Goal: Task Accomplishment & Management: Manage account settings

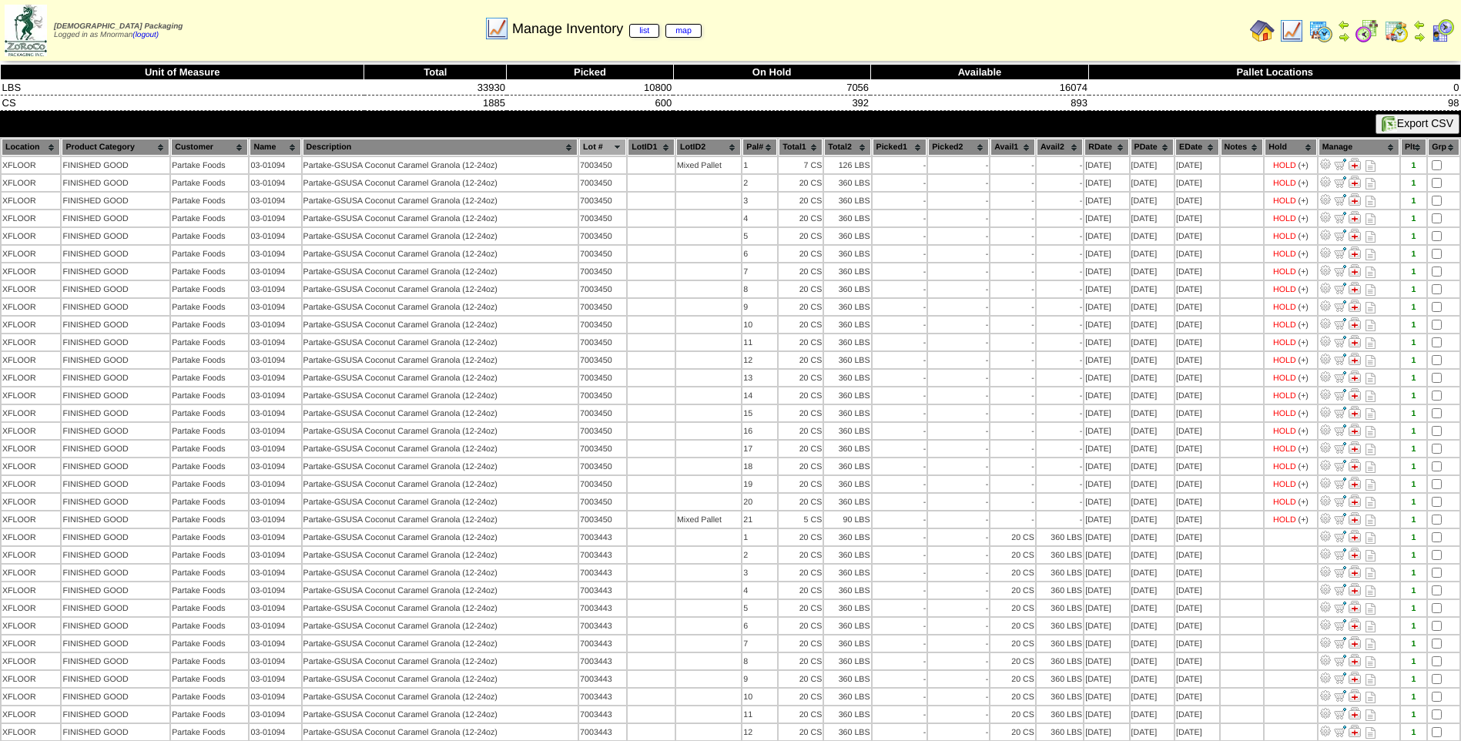
click at [1291, 37] on img at bounding box center [1291, 30] width 25 height 25
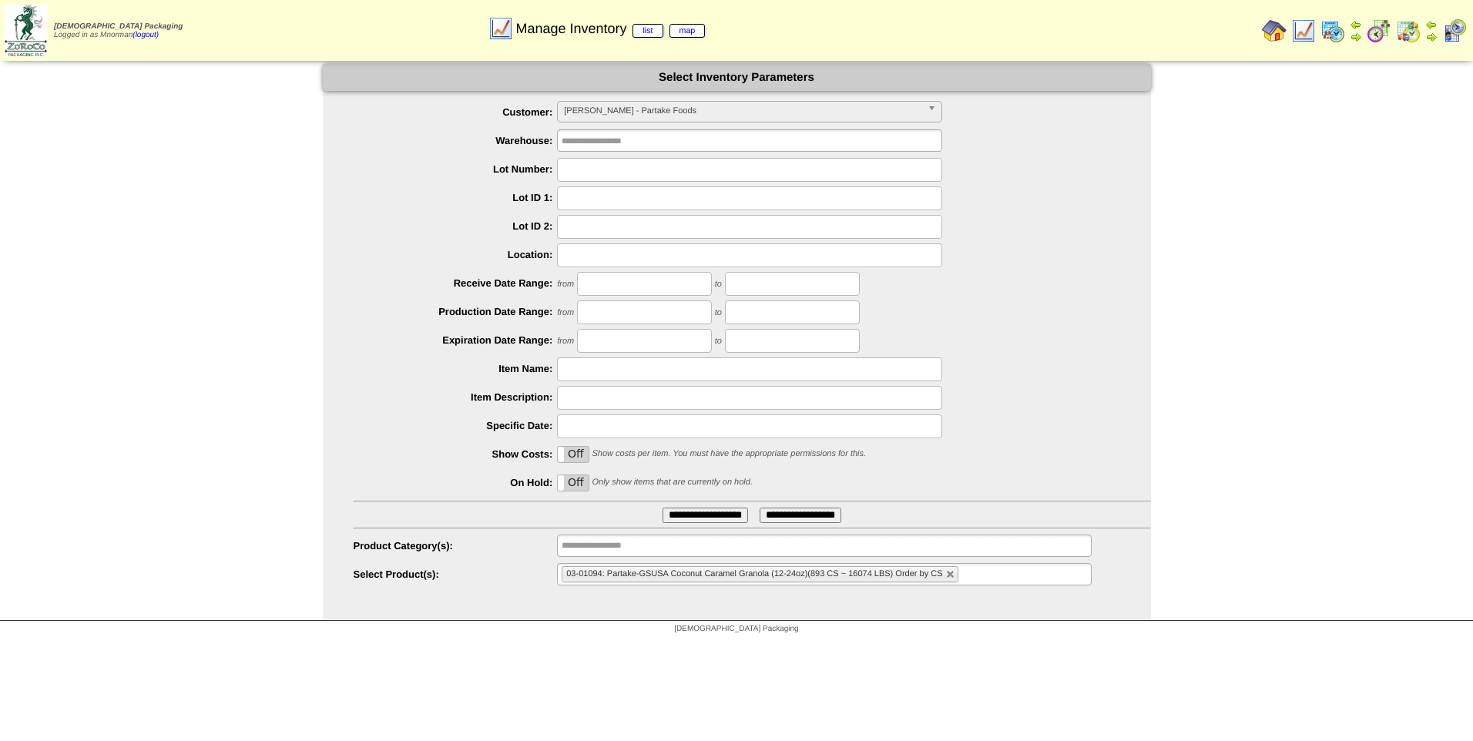
click at [776, 105] on span "PARTAK - Partake Foods" at bounding box center [742, 111] width 357 height 18
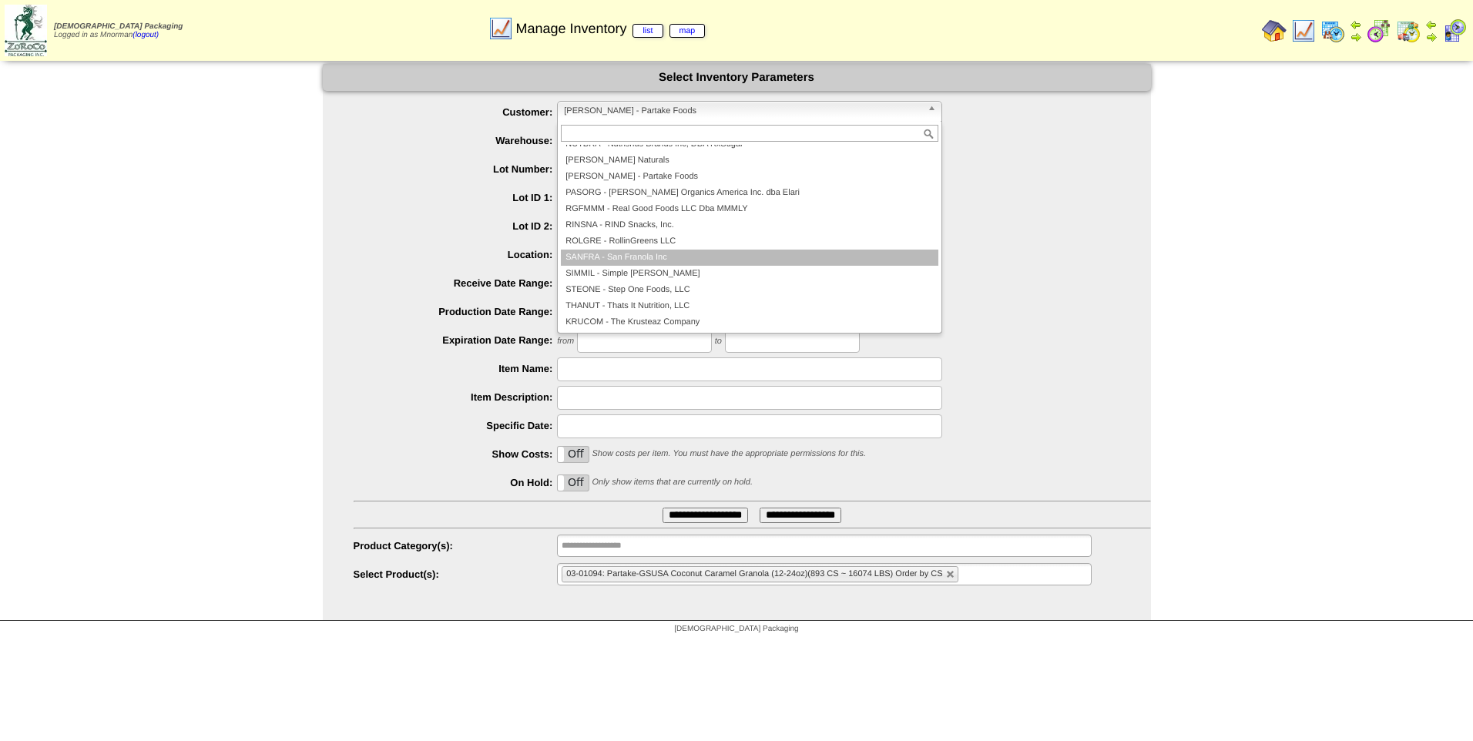
scroll to position [317, 0]
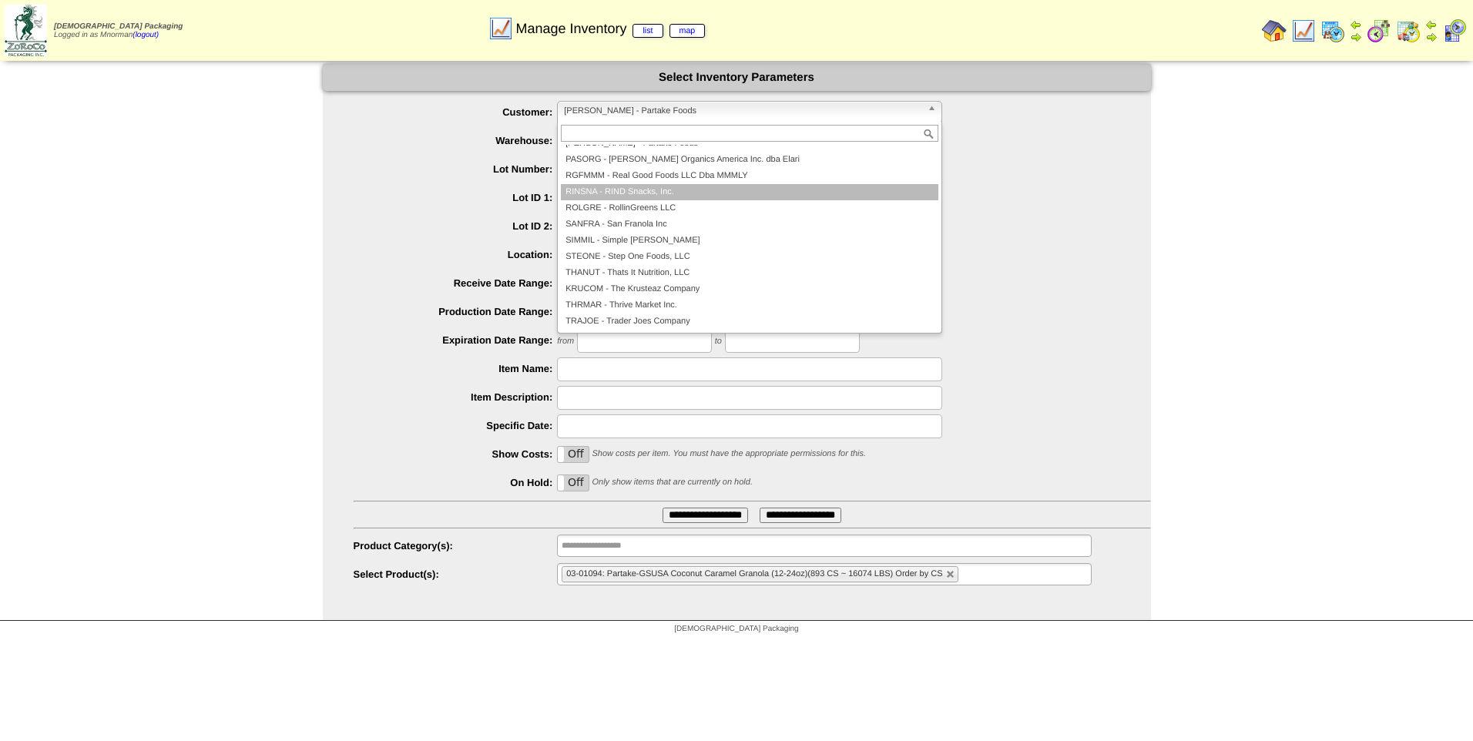
click at [662, 193] on li "RINSNA - RIND Snacks, Inc." at bounding box center [749, 192] width 377 height 16
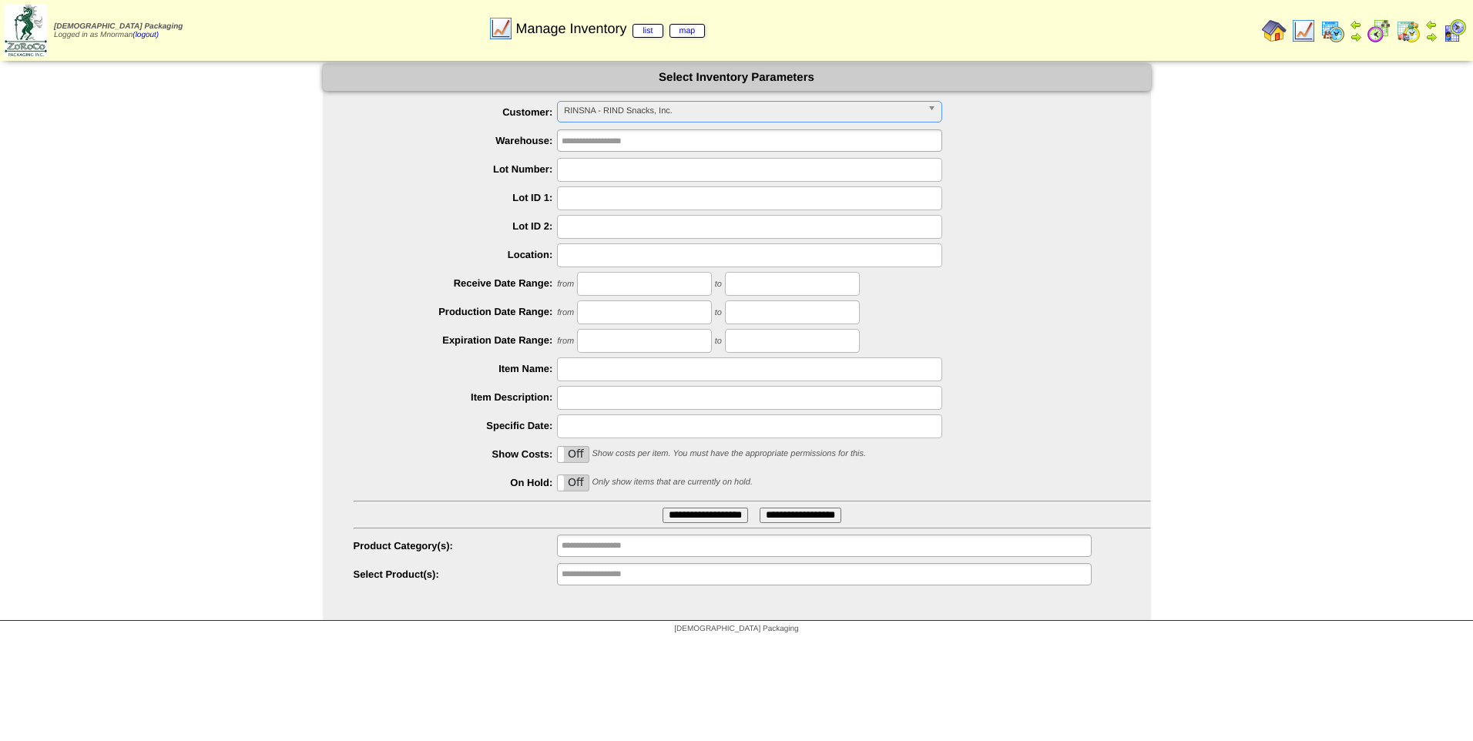
click at [572, 482] on label "Off" at bounding box center [573, 482] width 31 height 15
click at [696, 514] on input "**********" at bounding box center [705, 515] width 86 height 15
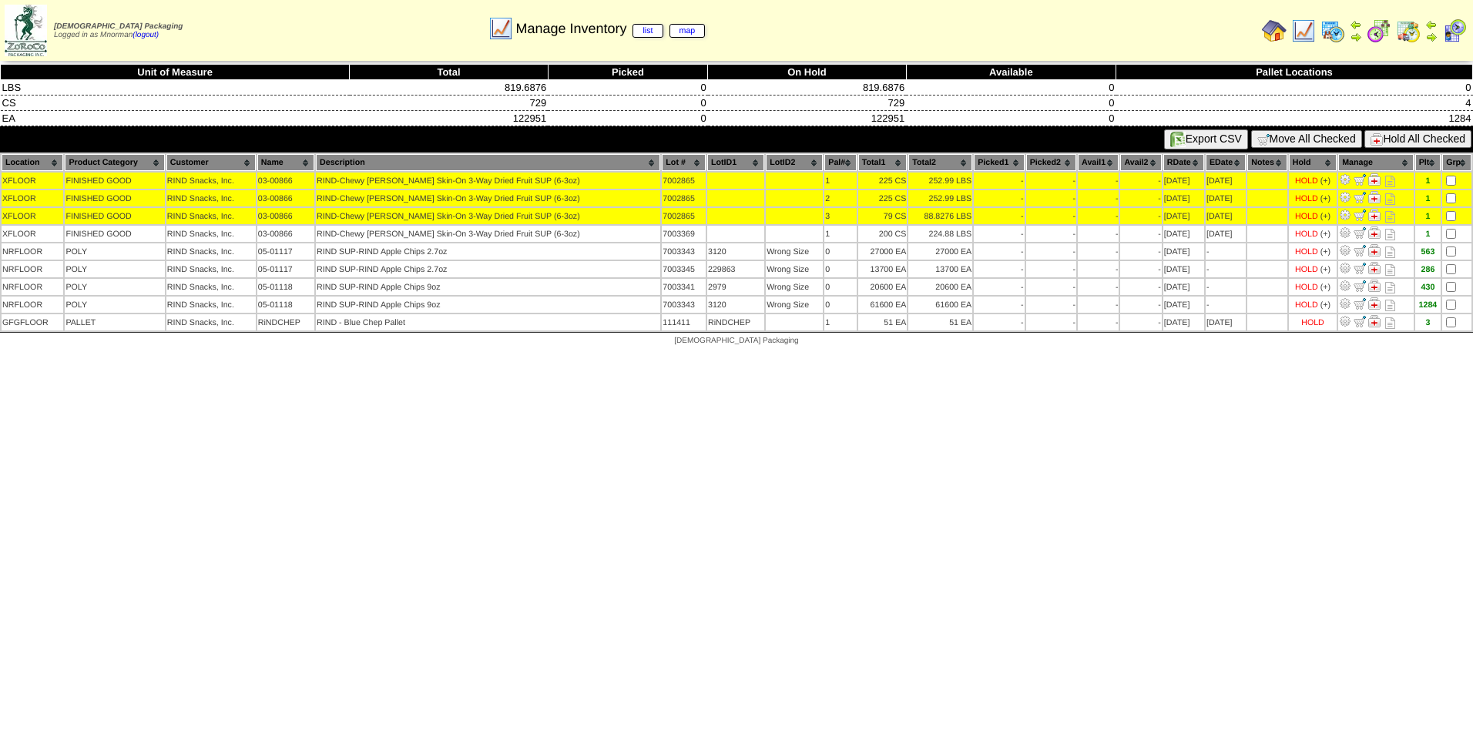
click at [1423, 143] on button "Hold All Checked" at bounding box center [1417, 139] width 107 height 18
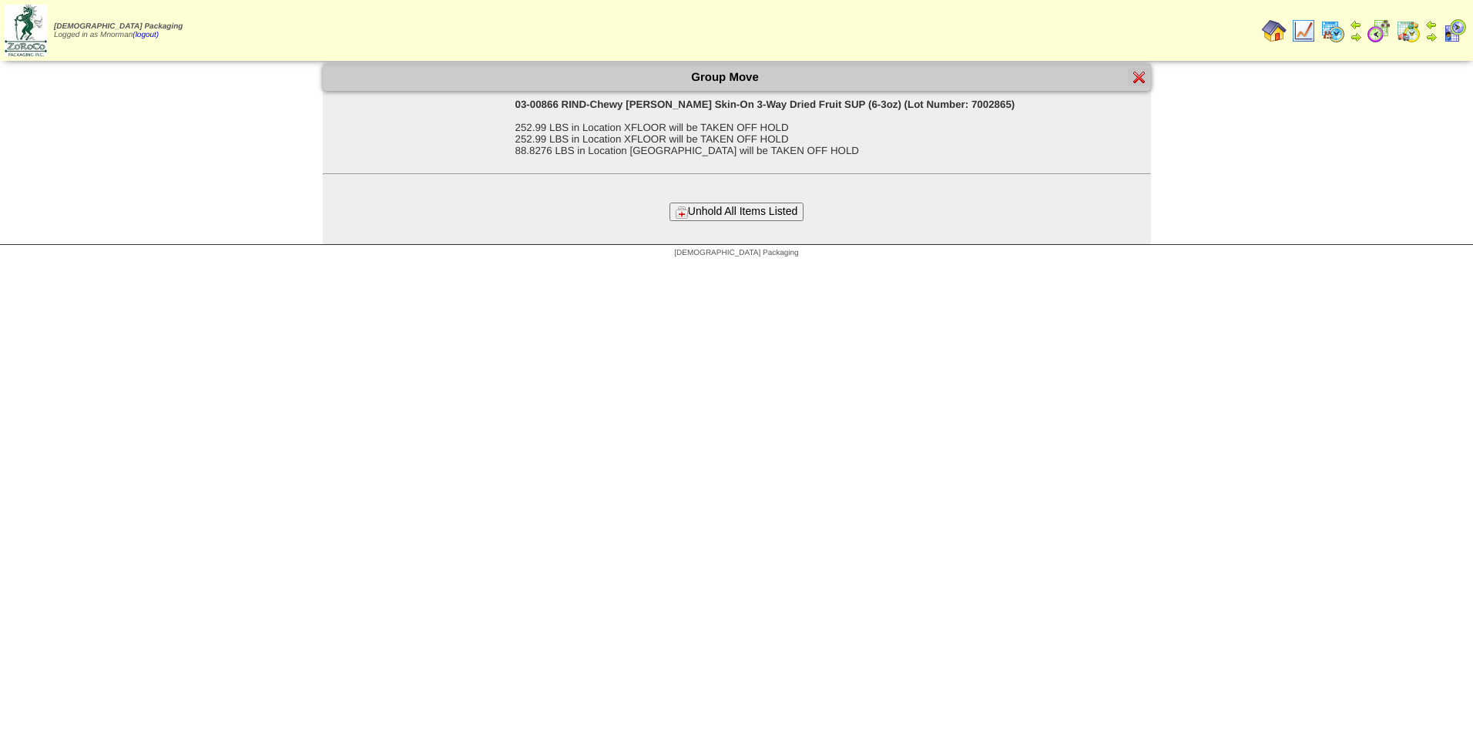
click at [752, 207] on button "Unhold All Items Listed" at bounding box center [736, 212] width 134 height 18
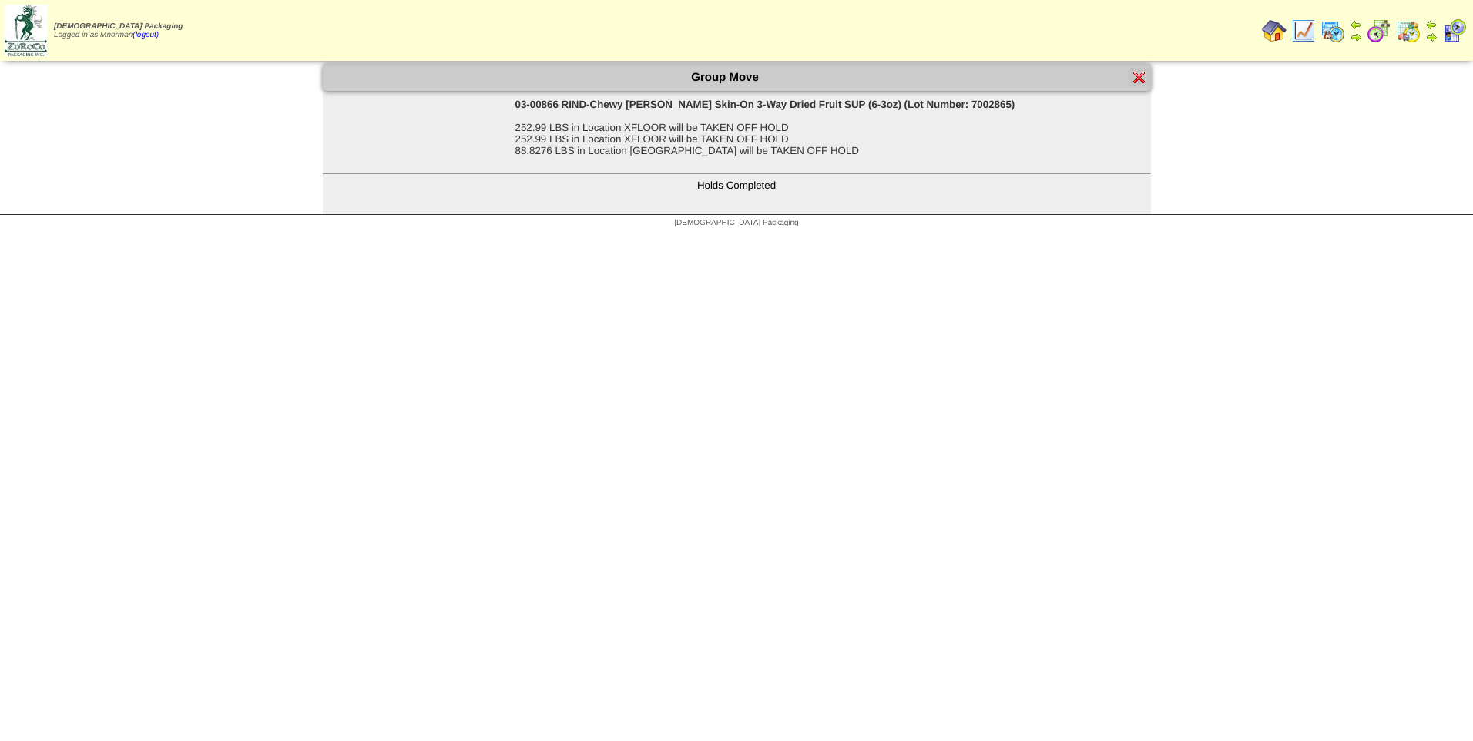
drag, startPoint x: 1135, startPoint y: 80, endPoint x: 1148, endPoint y: 135, distance: 56.1
click at [1135, 79] on img at bounding box center [1139, 77] width 12 height 12
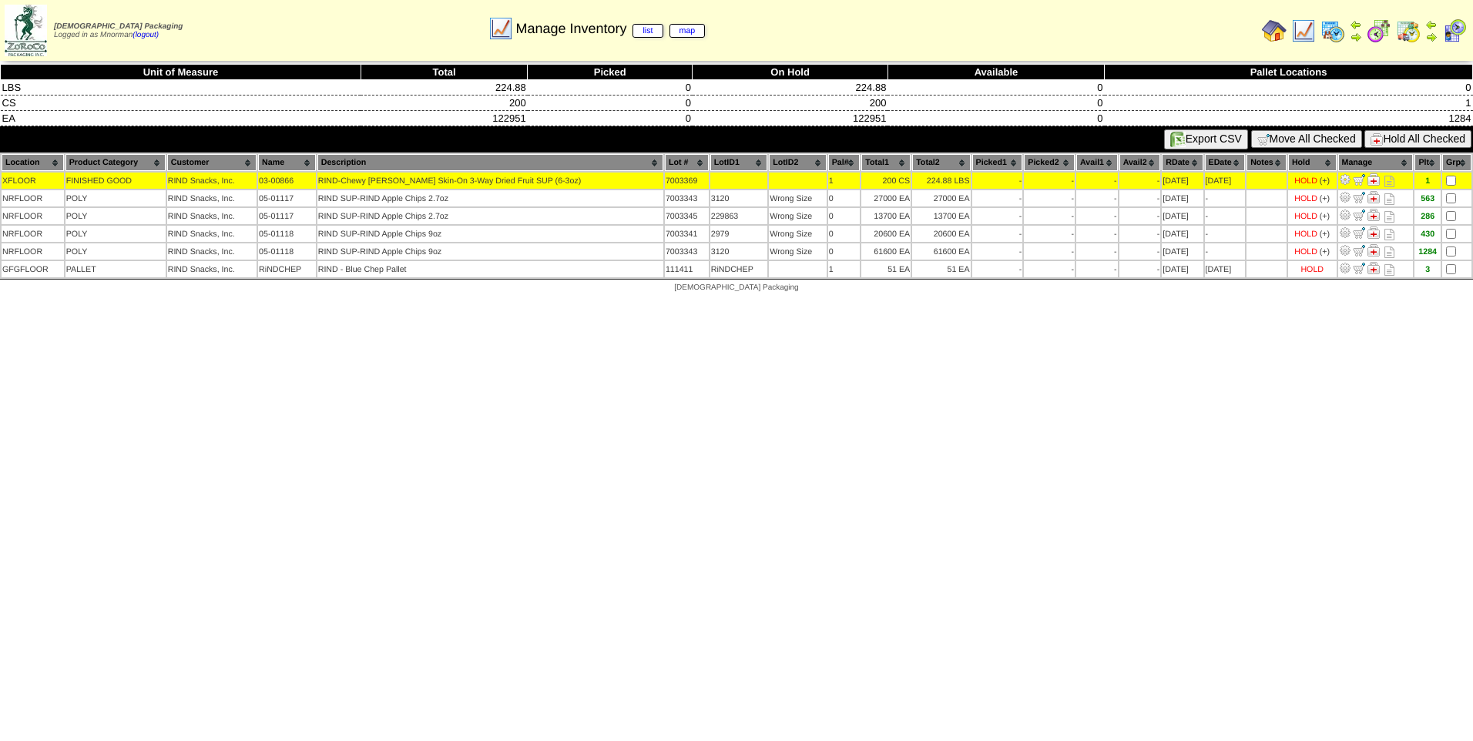
click at [1405, 137] on button "Hold All Checked" at bounding box center [1417, 139] width 107 height 18
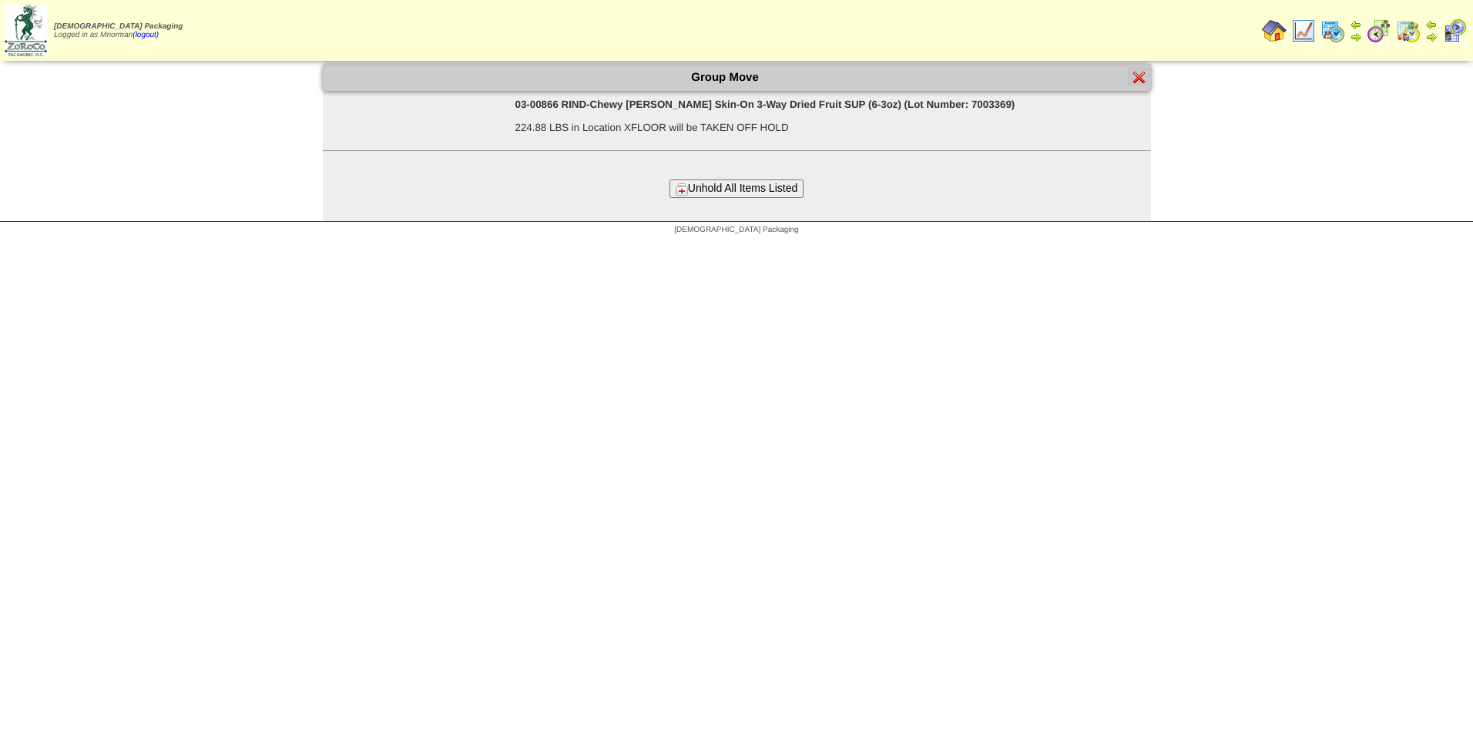
click at [785, 196] on button "Unhold All Items Listed" at bounding box center [736, 188] width 134 height 18
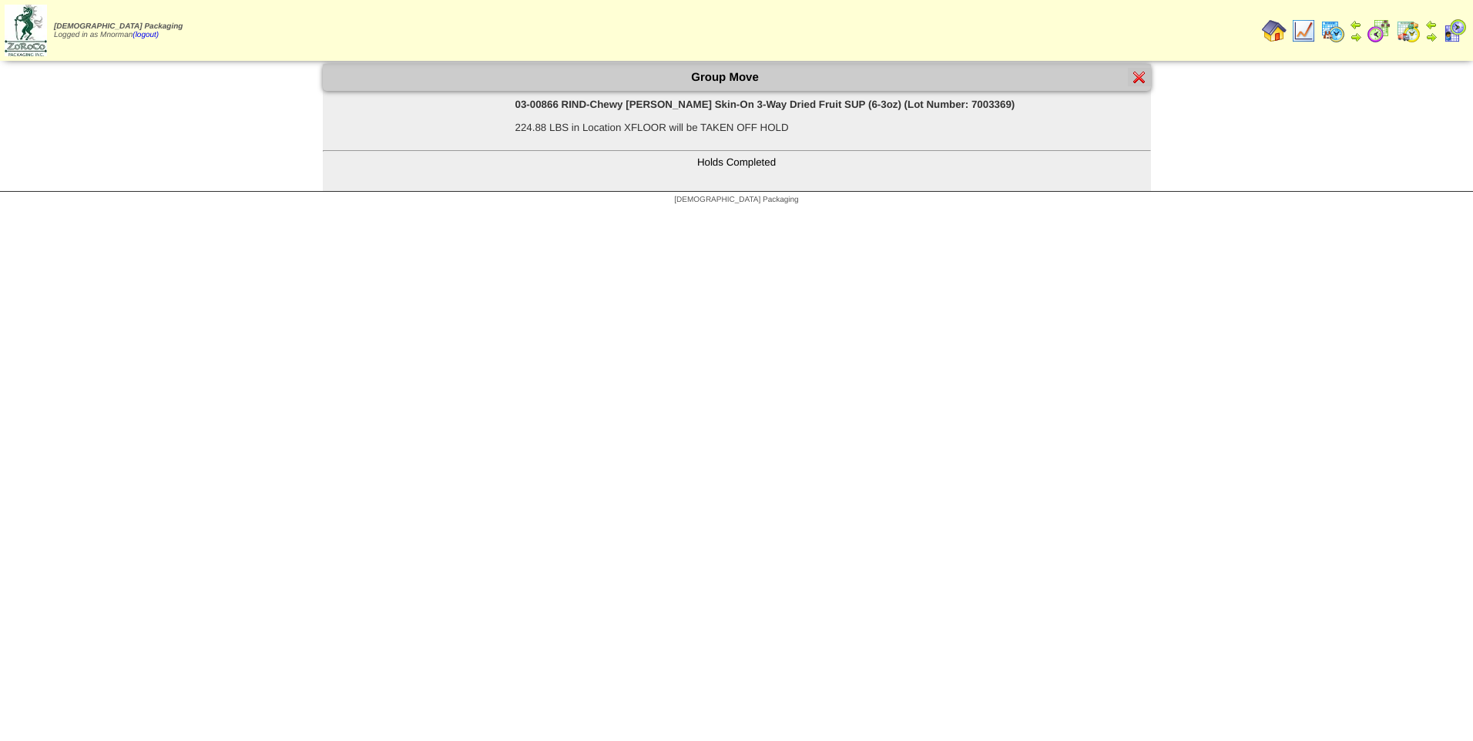
click at [1141, 83] on link at bounding box center [1139, 79] width 12 height 13
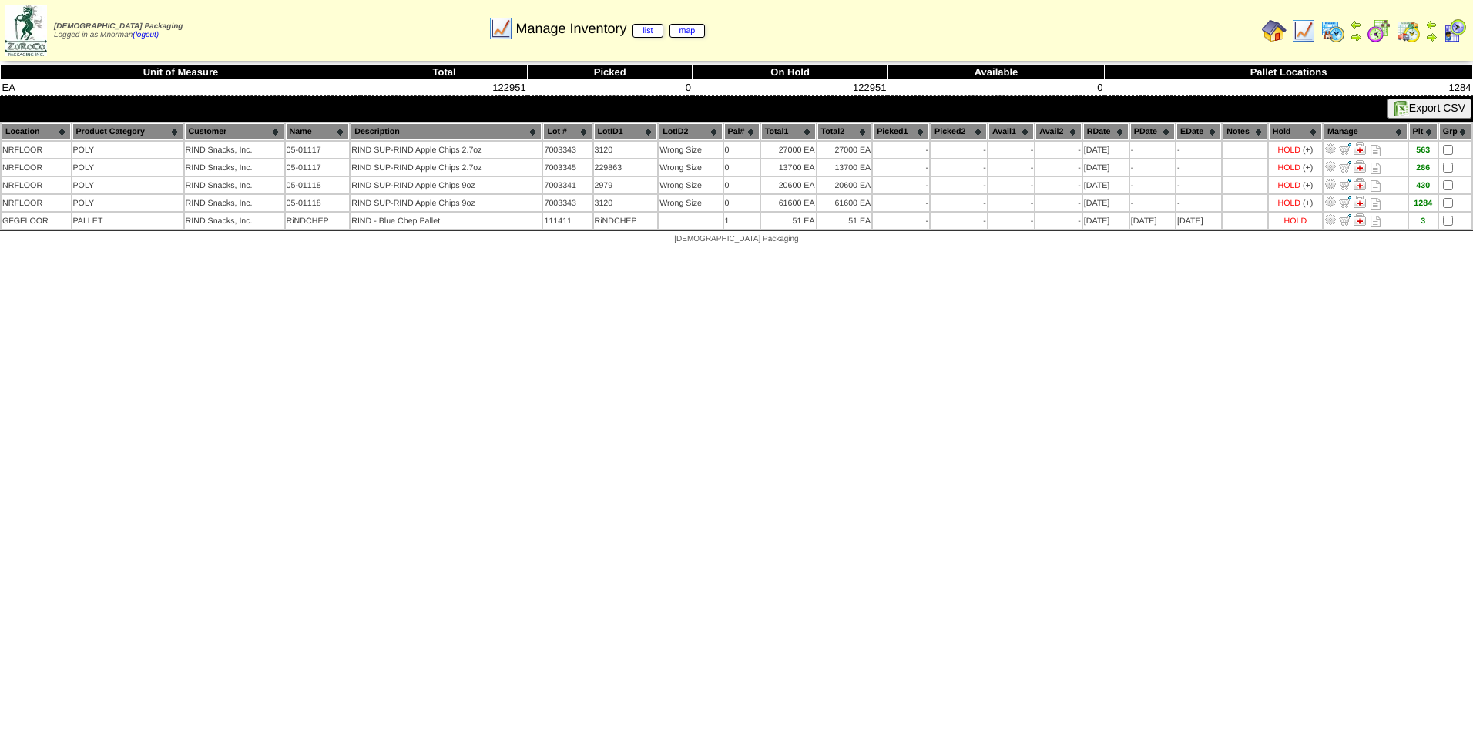
click at [1309, 29] on img at bounding box center [1303, 30] width 25 height 25
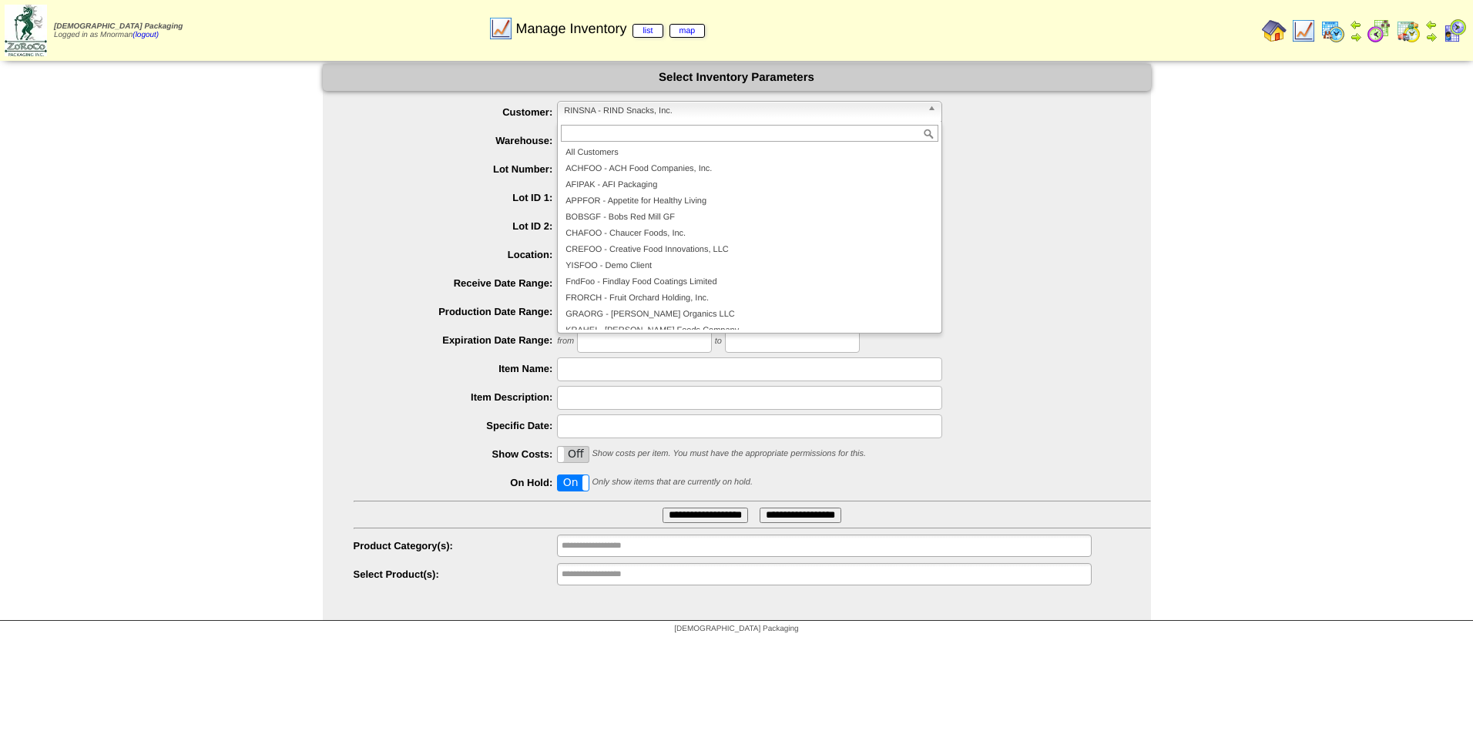
click at [893, 106] on span "RINSNA - RIND Snacks, Inc." at bounding box center [742, 111] width 357 height 18
click at [687, 156] on li "All Customers" at bounding box center [749, 153] width 377 height 16
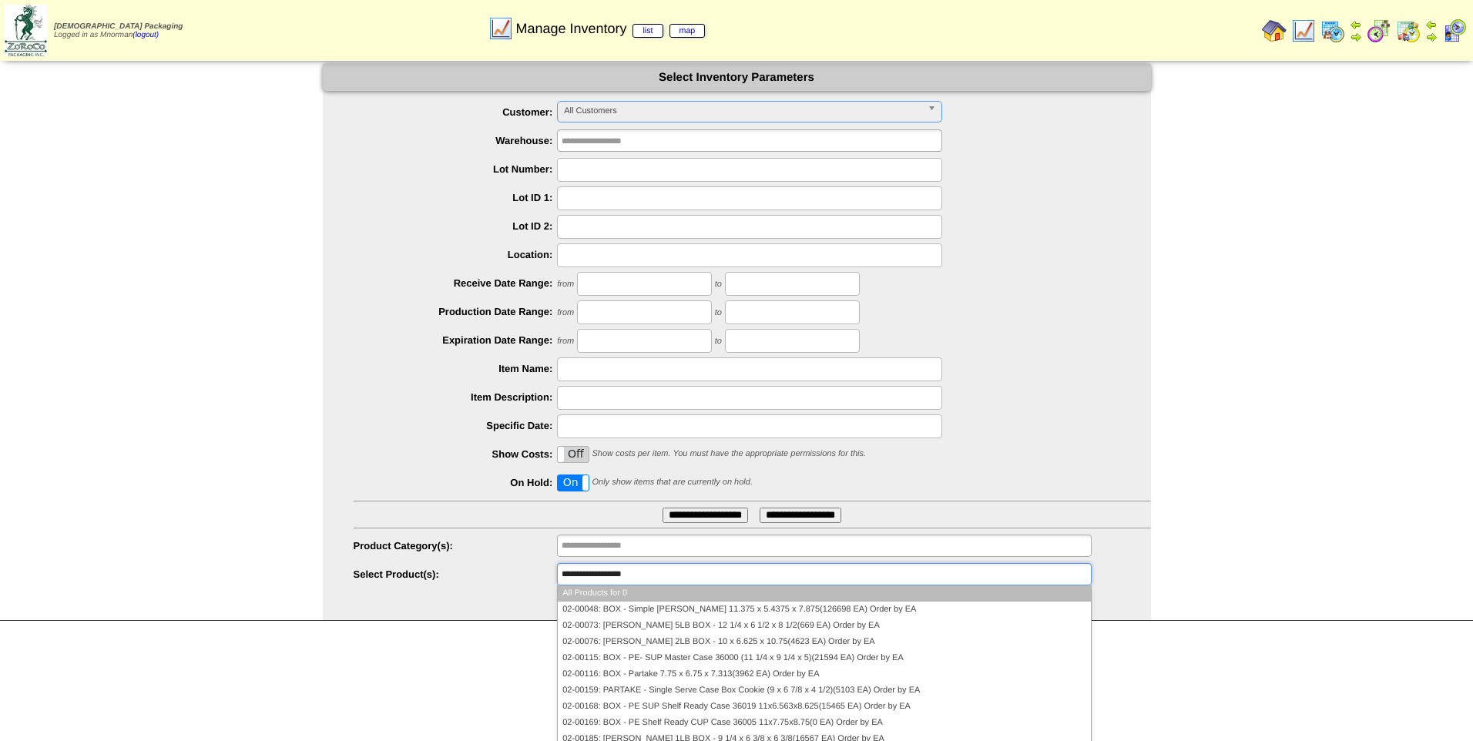
click at [635, 574] on input "**********" at bounding box center [611, 574] width 99 height 19
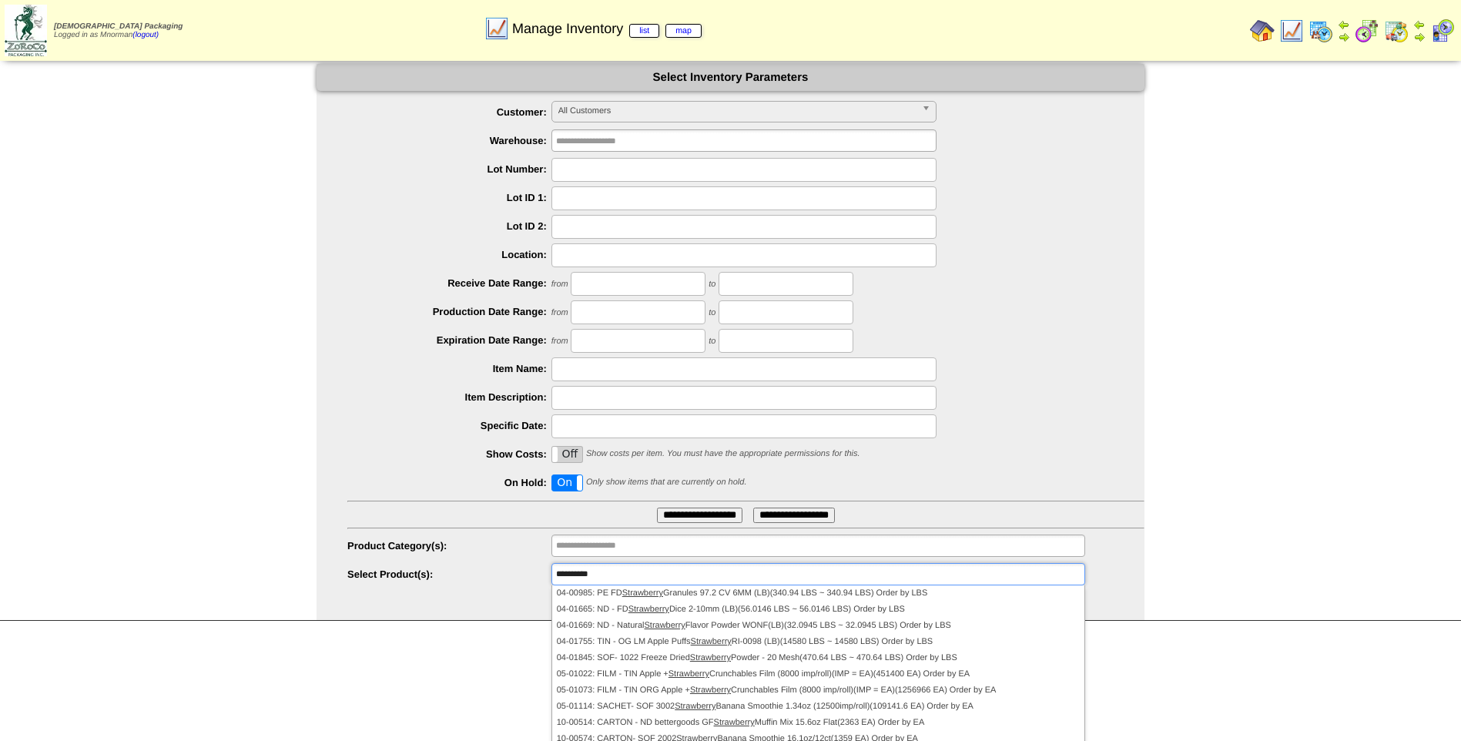
type input "**********"
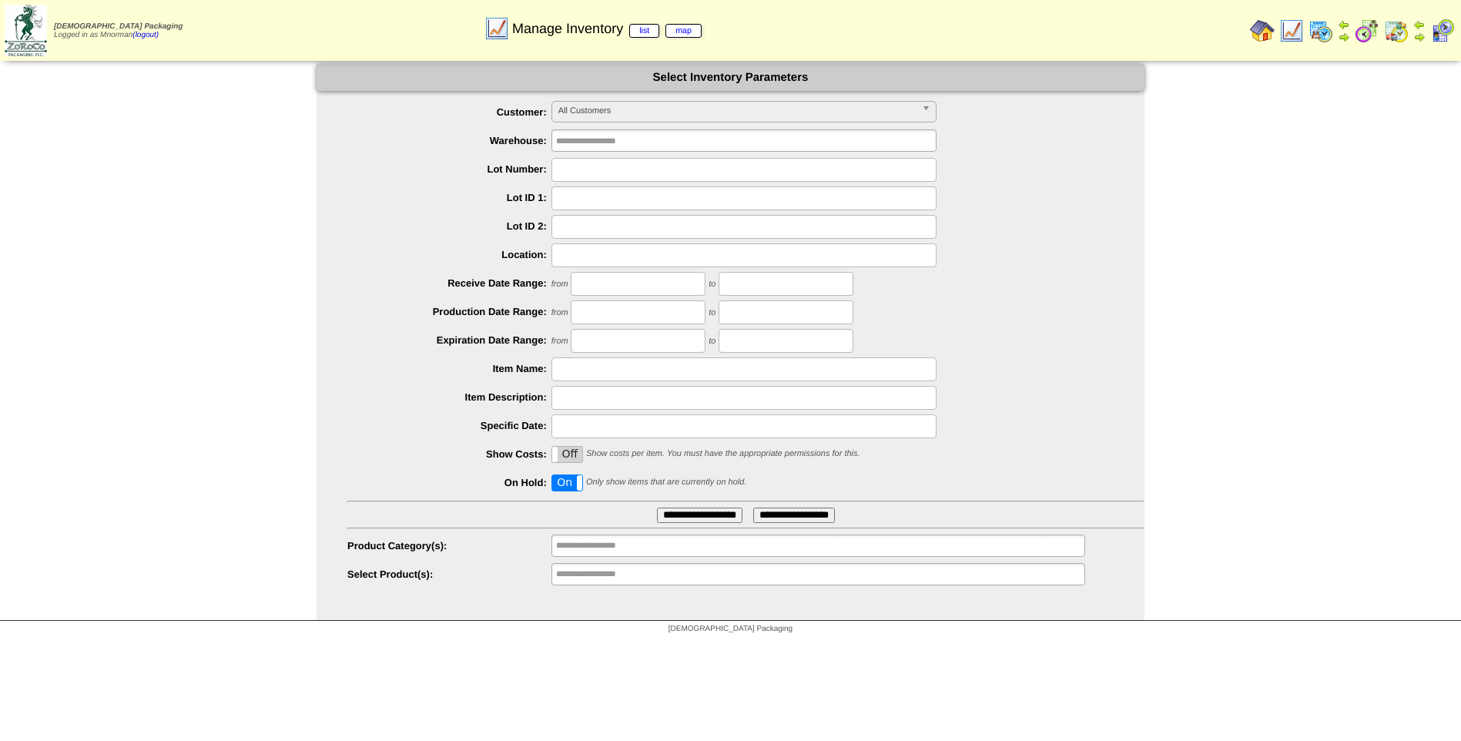
click at [1293, 30] on img at bounding box center [1291, 30] width 25 height 25
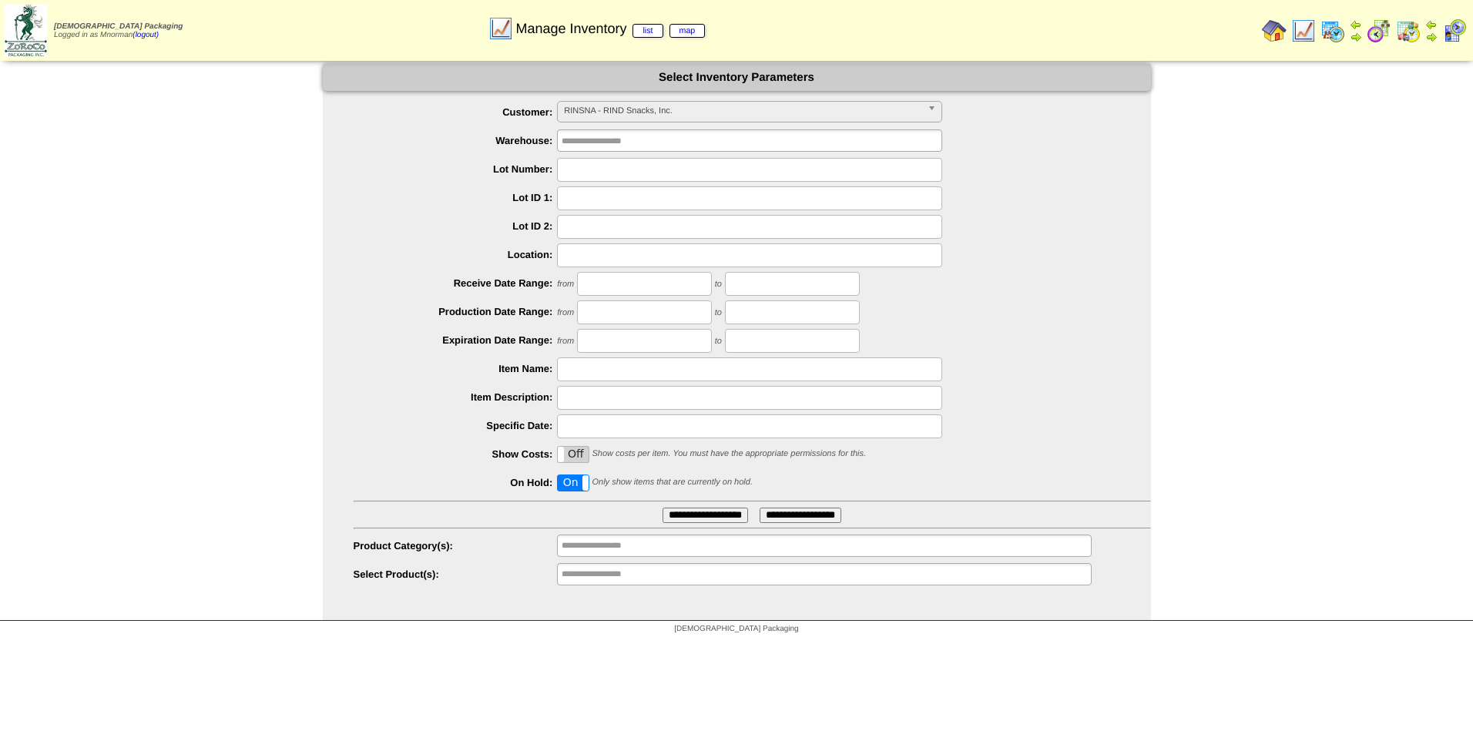
click at [758, 116] on span "RINSNA - RIND Snacks, Inc." at bounding box center [742, 111] width 357 height 18
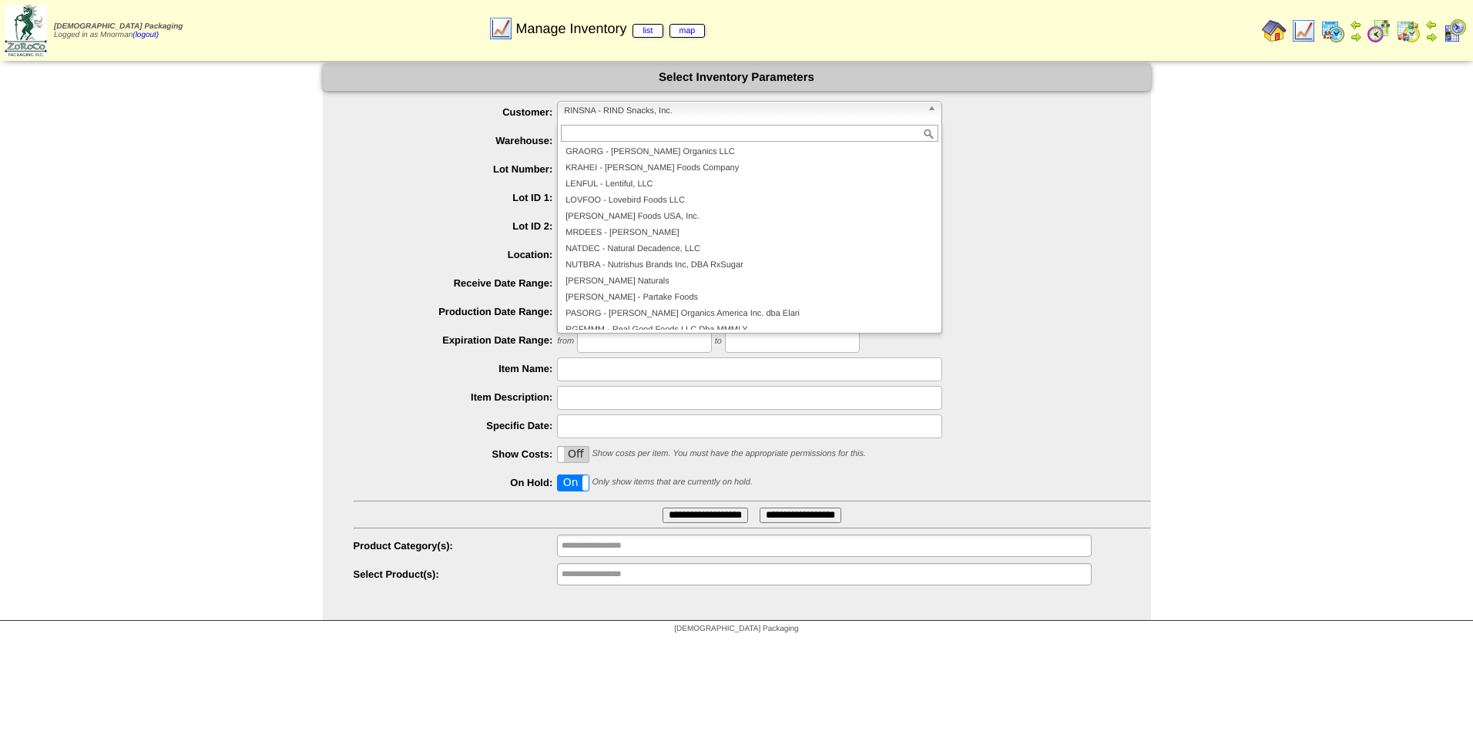
scroll to position [240, 0]
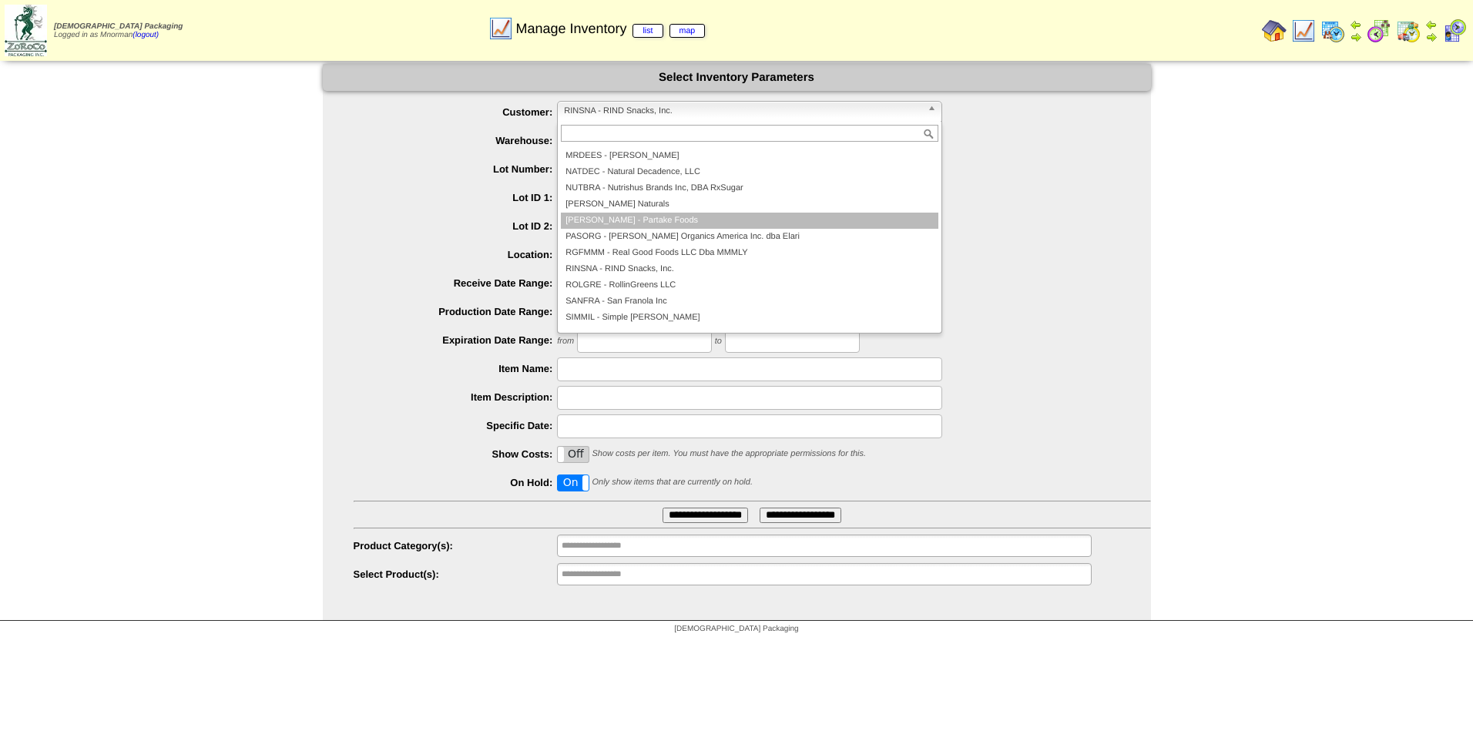
click at [673, 226] on li "PARTAK - Partake Foods" at bounding box center [749, 221] width 377 height 16
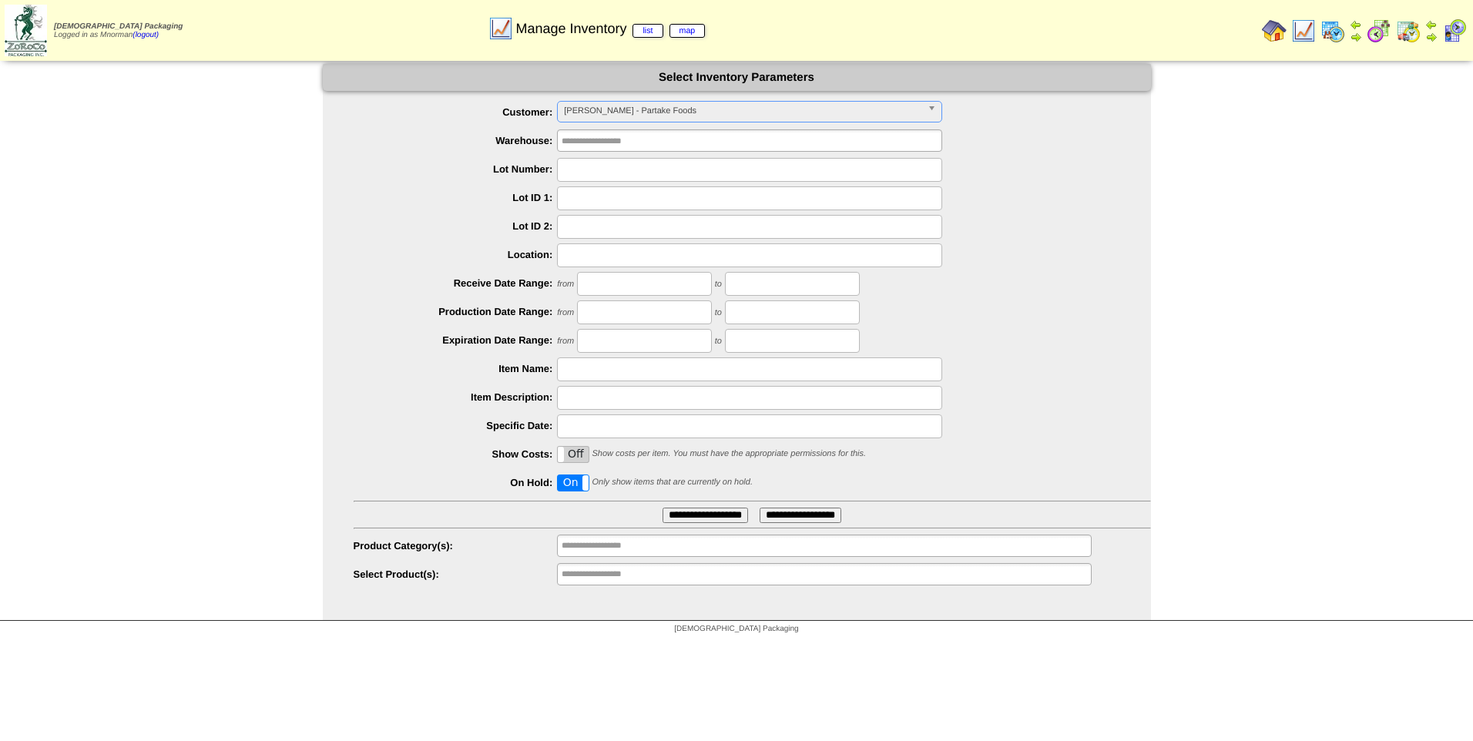
click at [665, 518] on input "**********" at bounding box center [705, 515] width 86 height 15
